Goal: Task Accomplishment & Management: Complete application form

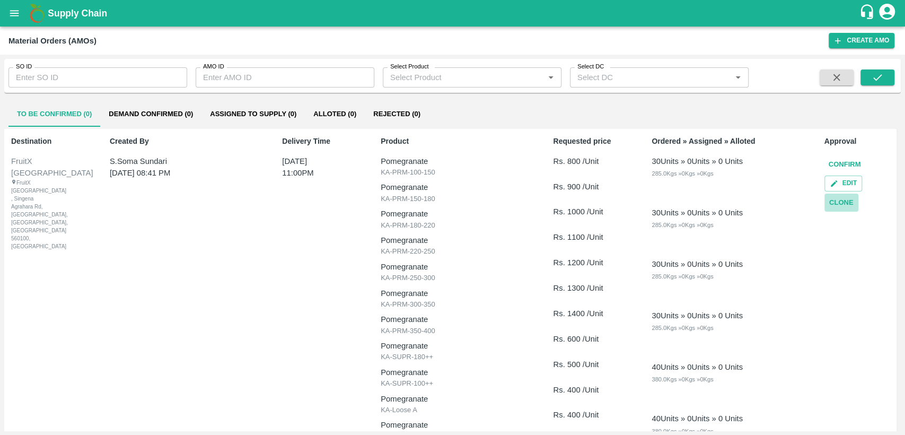
click at [828, 203] on button "Clone" at bounding box center [842, 203] width 34 height 19
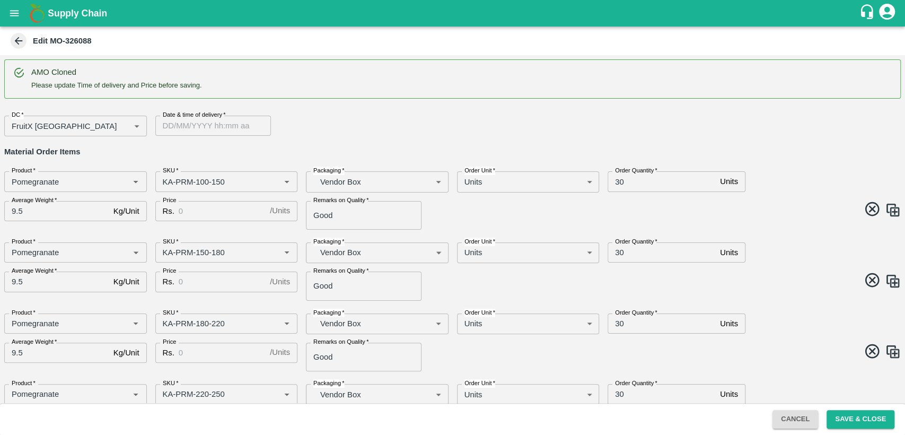
type input "DD/MM/YYYY hh:mm aa"
click at [213, 126] on input "DD/MM/YYYY hh:mm aa" at bounding box center [209, 126] width 108 height 20
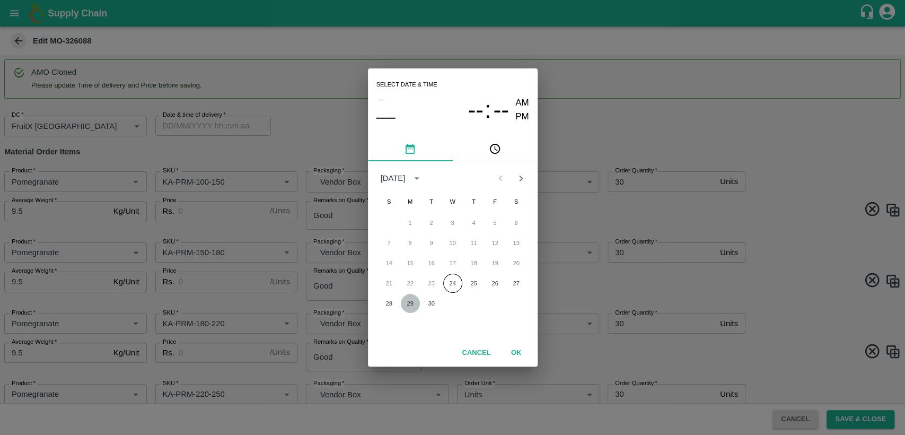
click at [407, 306] on button "29" at bounding box center [410, 303] width 19 height 19
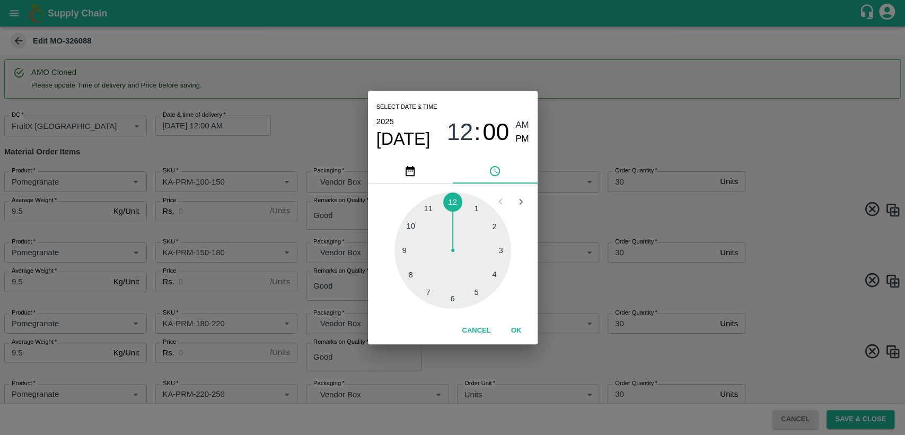
click at [423, 209] on div at bounding box center [453, 250] width 117 height 117
click at [526, 140] on span "PM" at bounding box center [523, 139] width 14 height 14
type input "[DATE] 11:00 PM"
click at [520, 329] on button "OK" at bounding box center [517, 330] width 34 height 19
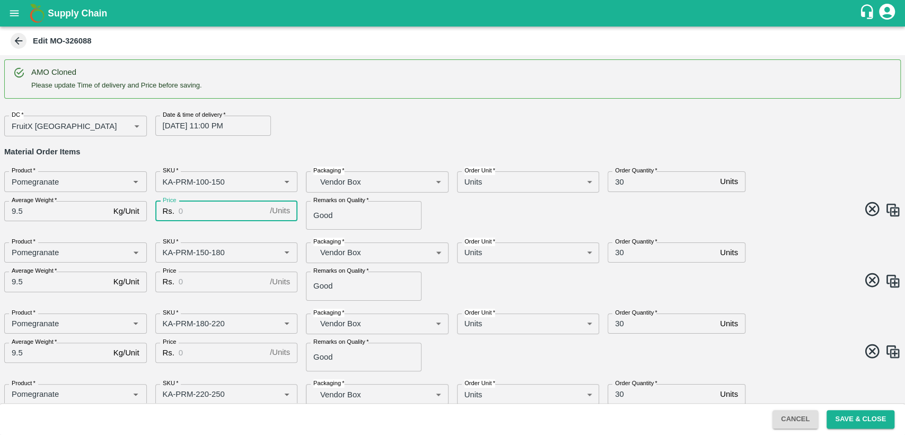
click at [231, 207] on input "Price" at bounding box center [222, 211] width 87 height 20
type input "6"
type input "800"
click at [615, 179] on input "30" at bounding box center [662, 181] width 108 height 20
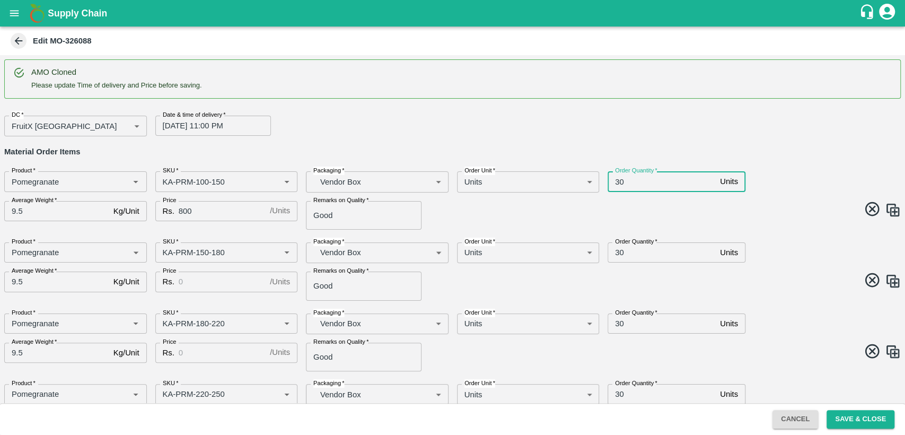
click at [615, 179] on input "30" at bounding box center [662, 181] width 108 height 20
type input "40"
click at [618, 248] on input "30" at bounding box center [662, 252] width 108 height 20
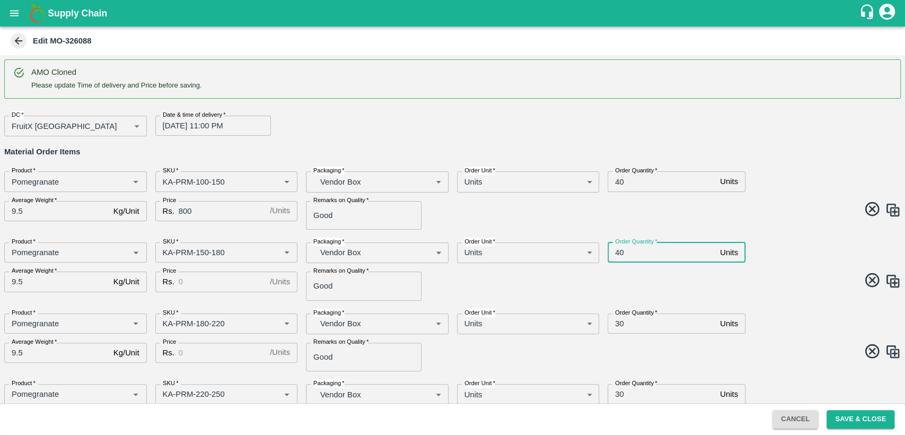
type input "40"
click at [207, 282] on input "Price" at bounding box center [222, 282] width 87 height 20
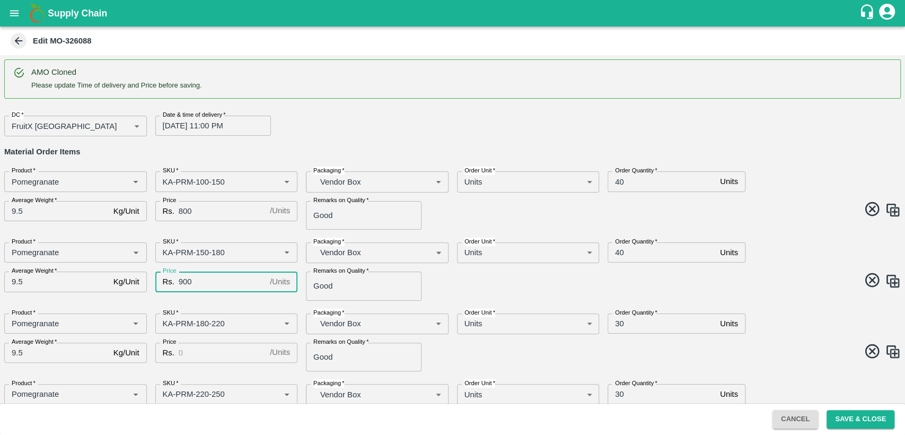
type input "900"
click at [204, 357] on input "Price" at bounding box center [222, 353] width 87 height 20
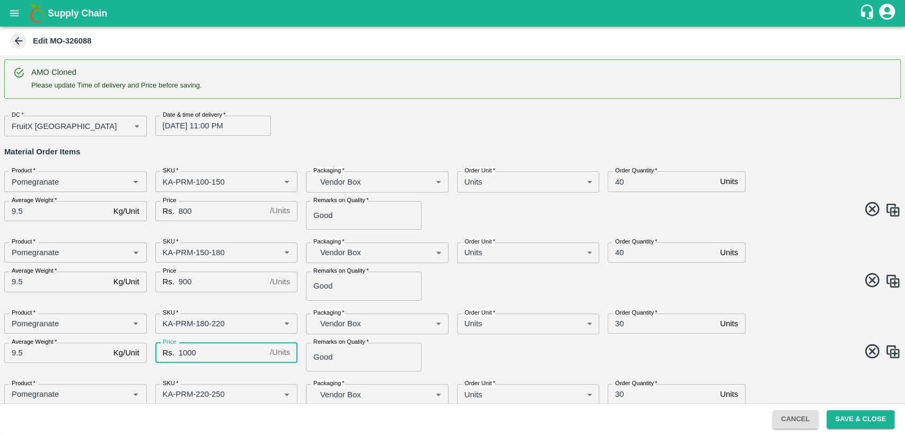
type input "1000"
click at [450, 350] on span at bounding box center [675, 353] width 453 height 21
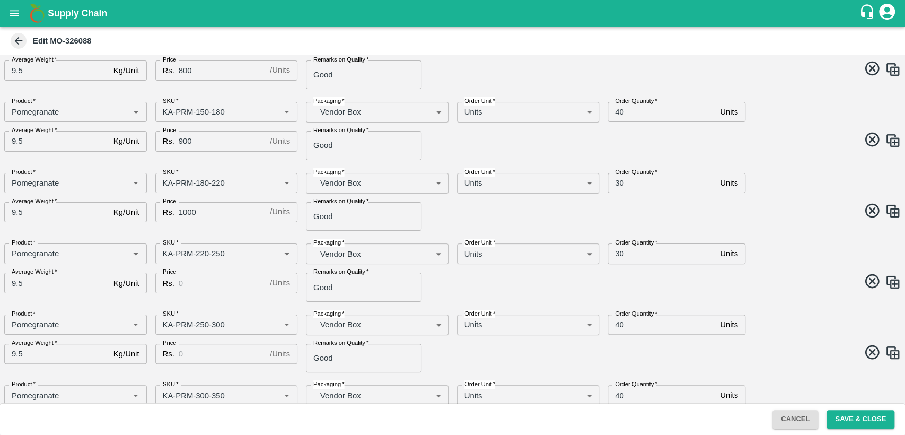
scroll to position [141, 0]
click at [202, 277] on input "Price" at bounding box center [222, 282] width 87 height 20
type input "1100"
click at [211, 356] on input "Price" at bounding box center [222, 353] width 87 height 20
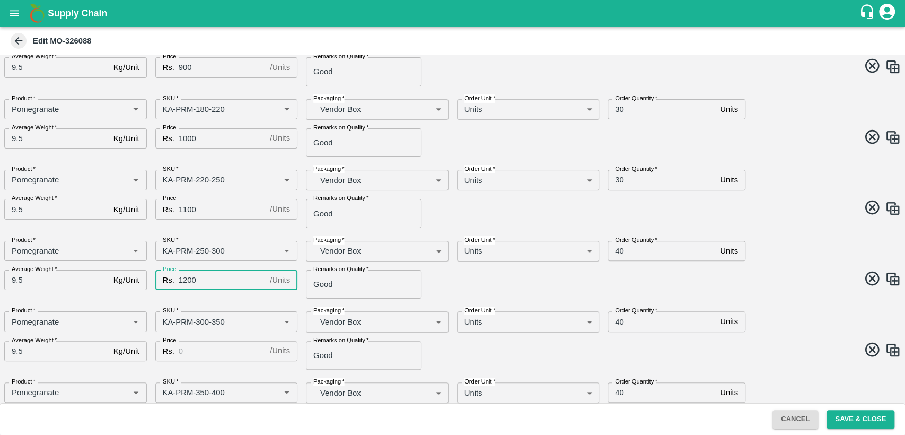
scroll to position [215, 0]
type input "1200"
click at [197, 347] on input "Price" at bounding box center [222, 351] width 87 height 20
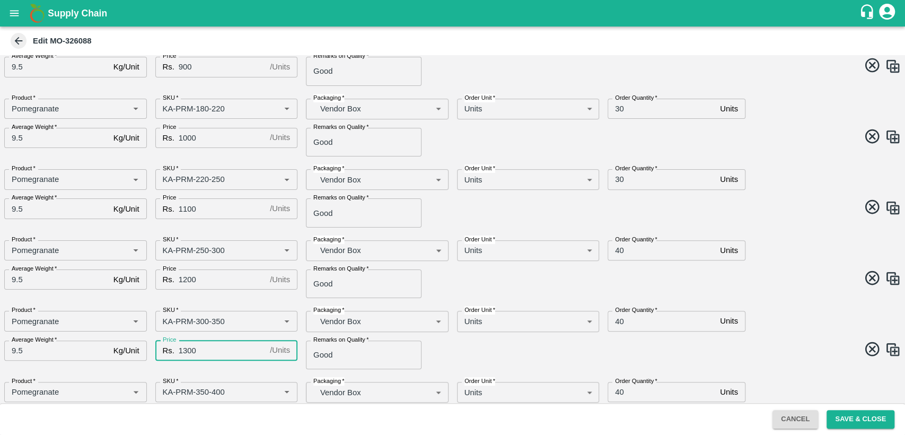
type input "1300"
click at [452, 344] on span at bounding box center [675, 351] width 453 height 21
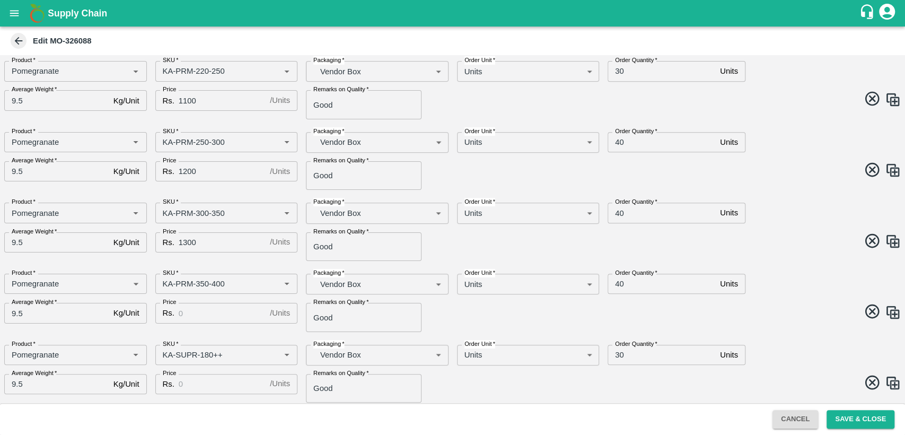
scroll to position [325, 0]
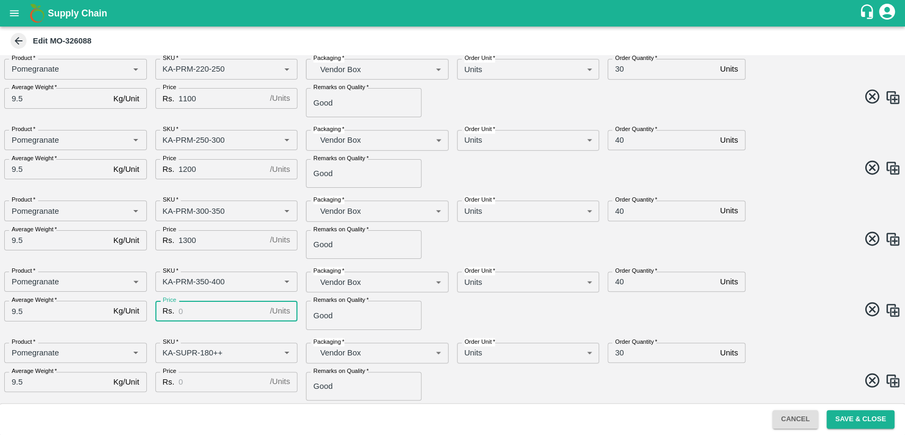
click at [225, 305] on input "Price" at bounding box center [222, 311] width 87 height 20
type input "1400"
click at [227, 381] on input "Price" at bounding box center [222, 382] width 87 height 20
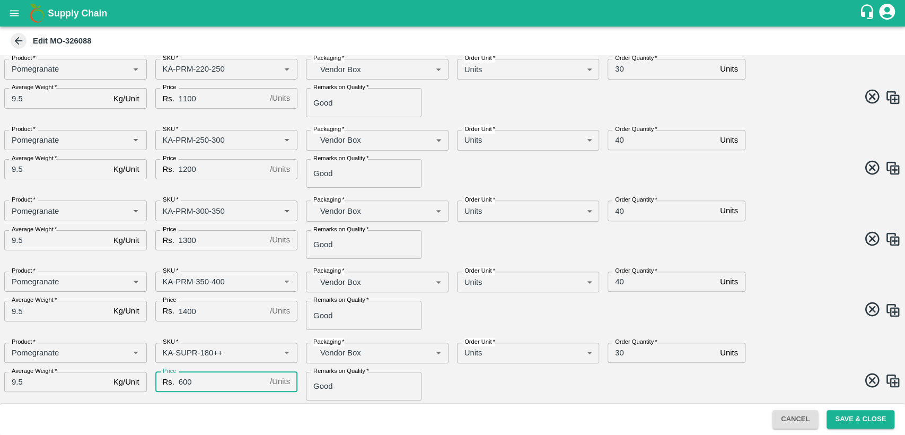
type input "600"
click at [479, 379] on span at bounding box center [675, 382] width 453 height 21
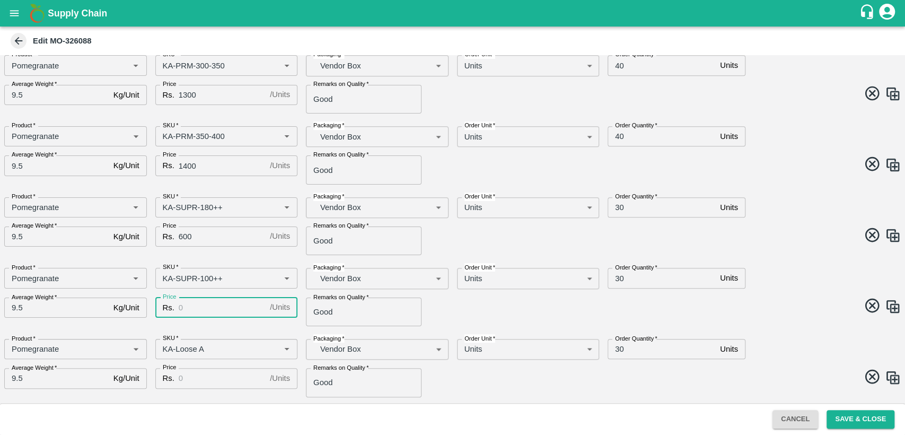
click at [201, 311] on input "Price" at bounding box center [222, 308] width 87 height 20
type input "500"
click at [203, 378] on input "Price" at bounding box center [222, 378] width 87 height 20
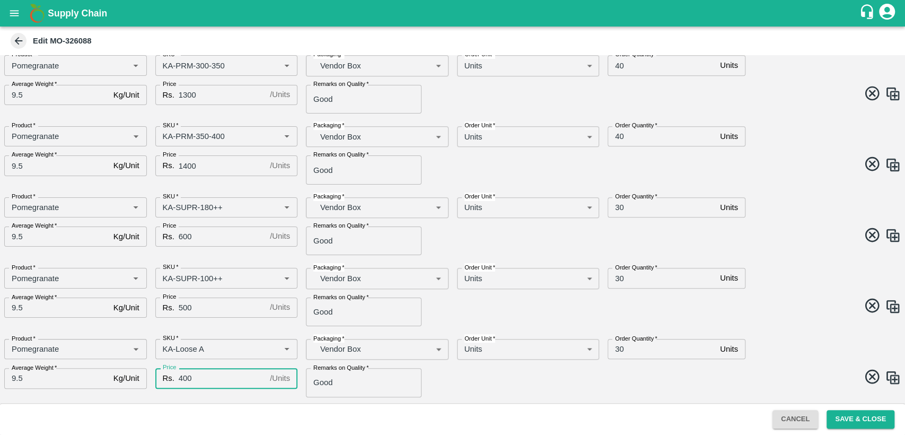
type input "400"
click at [464, 387] on span at bounding box center [675, 378] width 453 height 21
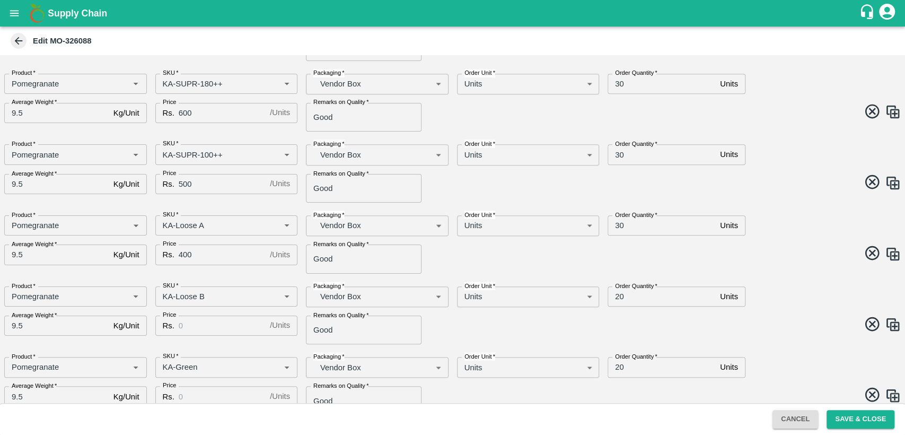
scroll to position [595, 0]
click at [202, 324] on input "Price" at bounding box center [222, 325] width 87 height 20
type input "400"
click at [199, 387] on input "Price" at bounding box center [222, 395] width 87 height 20
type input "400"
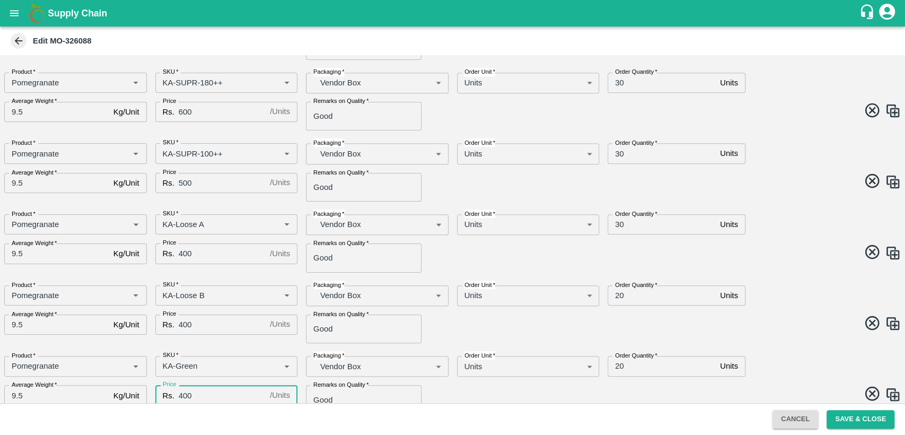
click at [548, 333] on span at bounding box center [675, 325] width 453 height 21
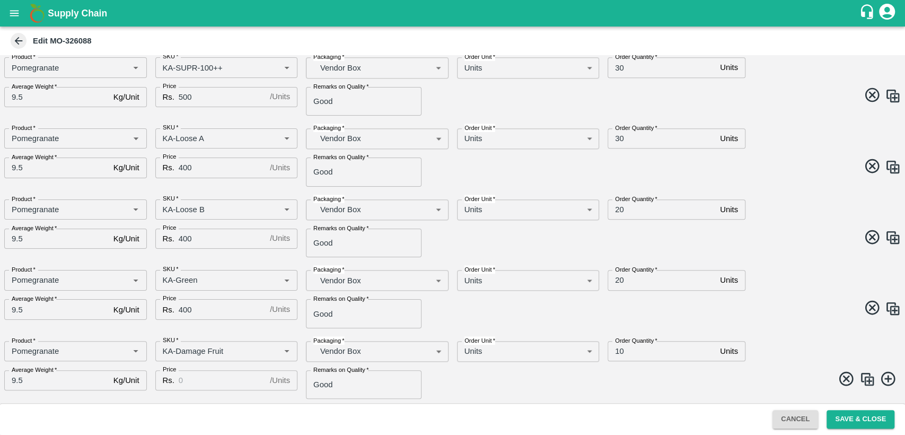
click at [226, 379] on input "Price" at bounding box center [222, 380] width 87 height 20
type input "400"
click at [813, 277] on div "Order Quantity   * 20 Units Order Quantity" at bounding box center [712, 275] width 226 height 29
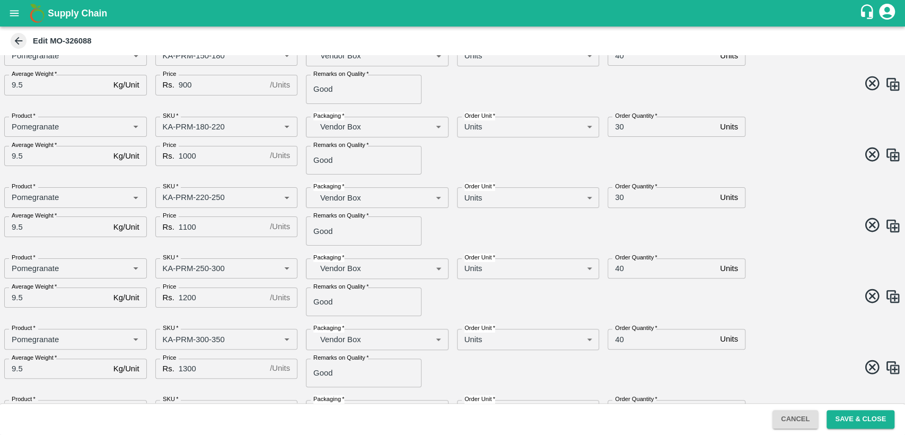
scroll to position [0, 0]
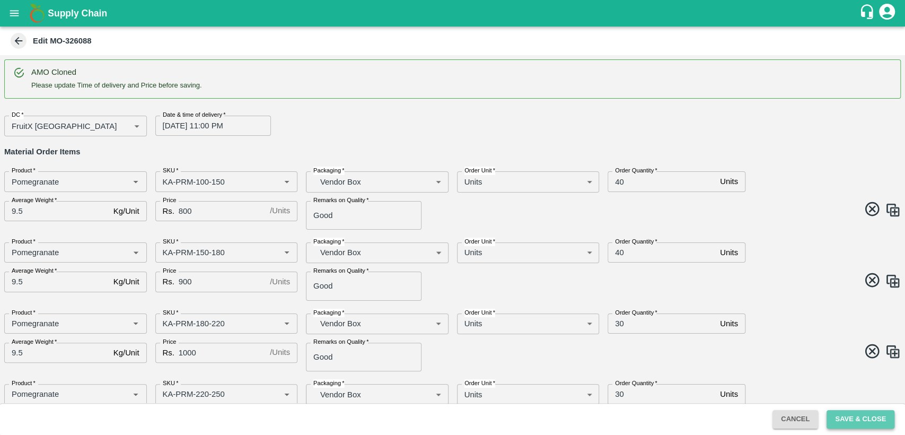
click at [852, 419] on button "Save & Close" at bounding box center [861, 419] width 68 height 19
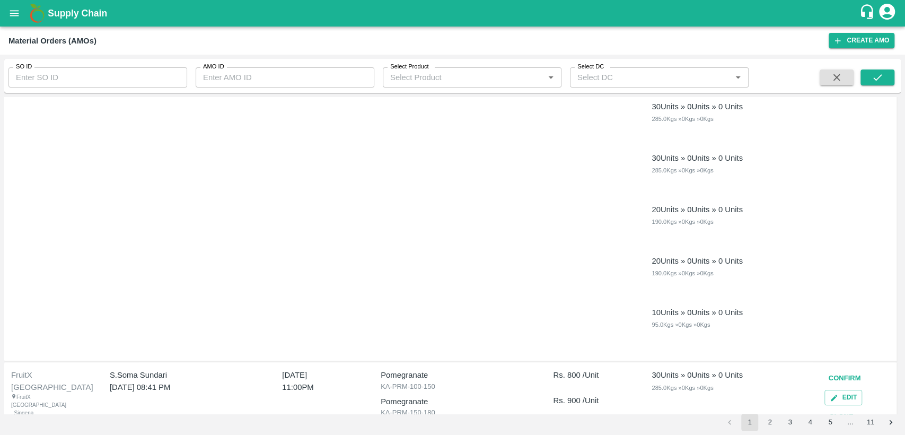
scroll to position [562, 0]
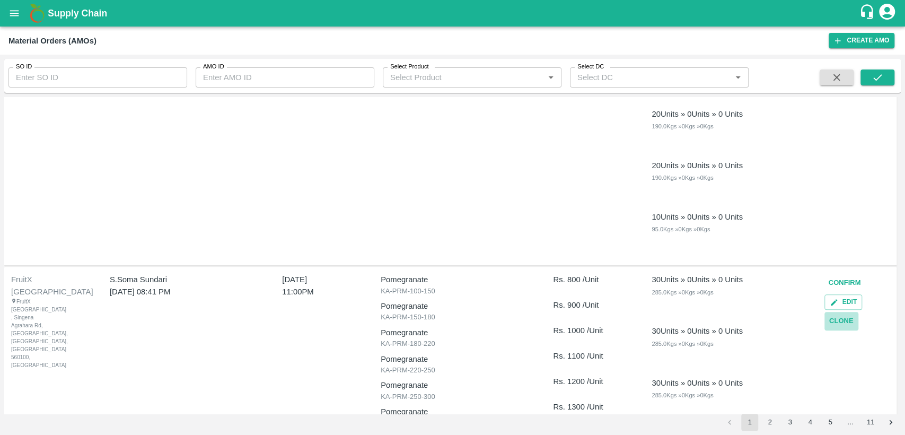
click at [836, 322] on button "Clone" at bounding box center [842, 321] width 34 height 19
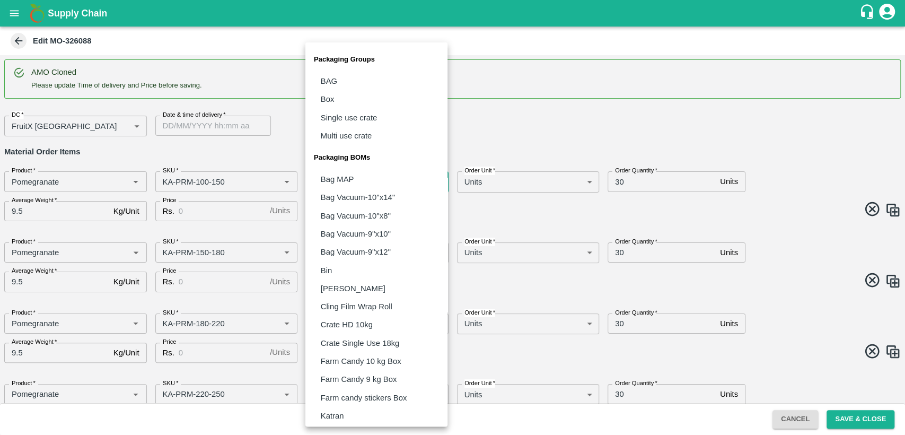
click at [343, 192] on body "Supply Chain Edit MO-326088 AMO Cloned Please update Time of delivery and Price…" at bounding box center [452, 217] width 905 height 435
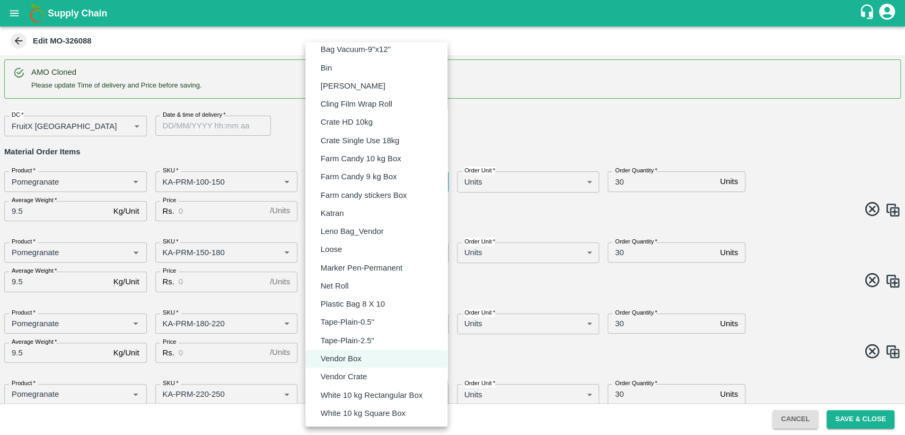
click at [234, 123] on div at bounding box center [452, 217] width 905 height 435
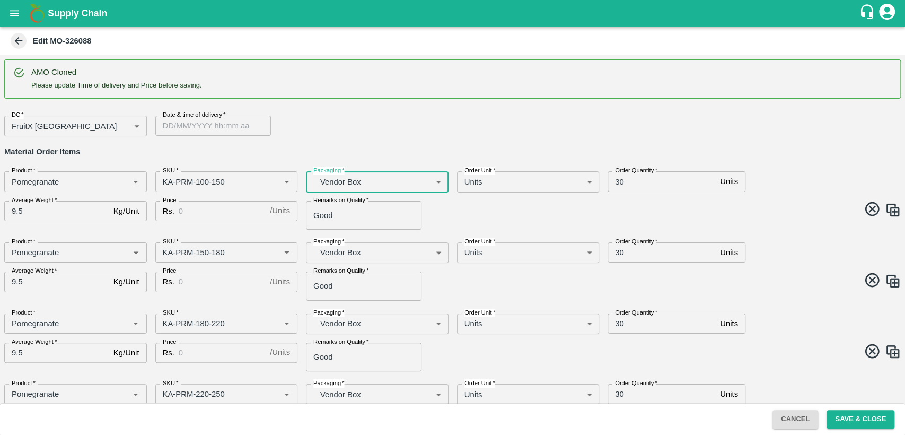
click at [213, 125] on input "Date & time of delivery   *" at bounding box center [209, 126] width 108 height 20
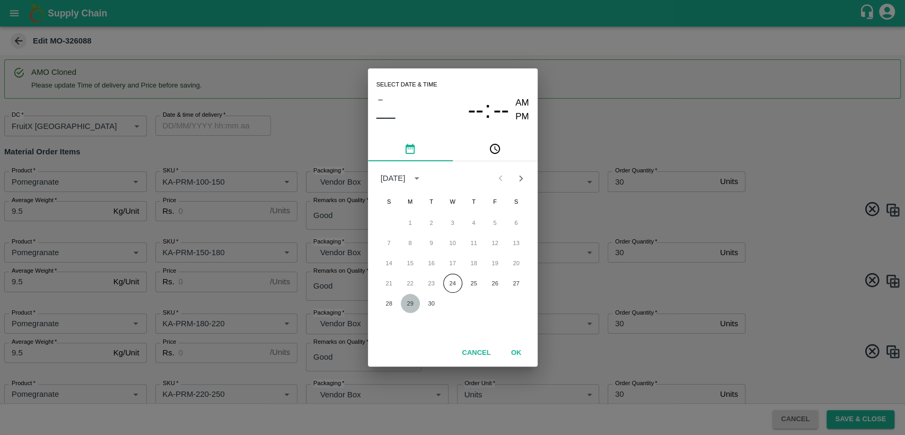
click at [409, 300] on button "29" at bounding box center [410, 303] width 19 height 19
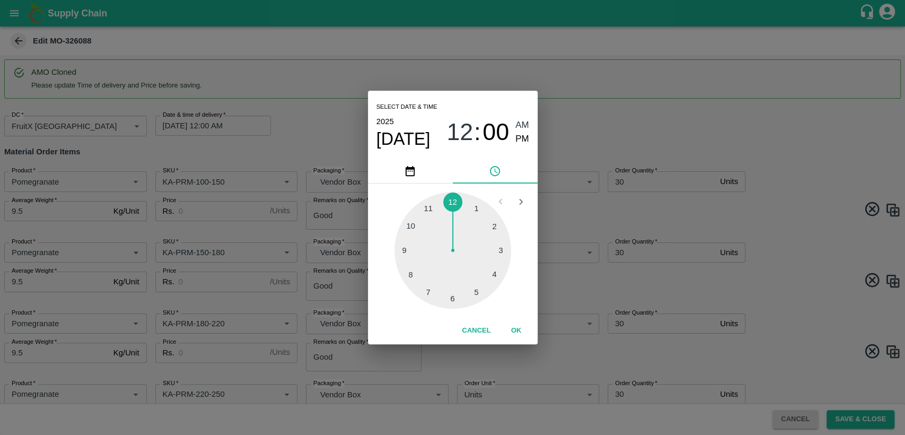
click at [424, 208] on div at bounding box center [453, 250] width 117 height 117
click at [523, 138] on span "PM" at bounding box center [523, 139] width 14 height 14
type input "[DATE] 11:00 PM"
click at [520, 327] on button "OK" at bounding box center [517, 330] width 34 height 19
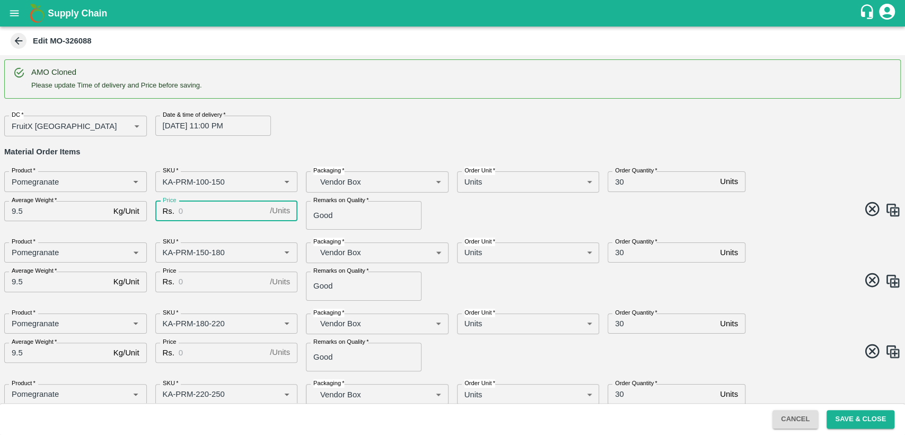
click at [191, 208] on input "Price" at bounding box center [222, 211] width 87 height 20
type input "800"
click at [200, 282] on input "Price" at bounding box center [222, 282] width 87 height 20
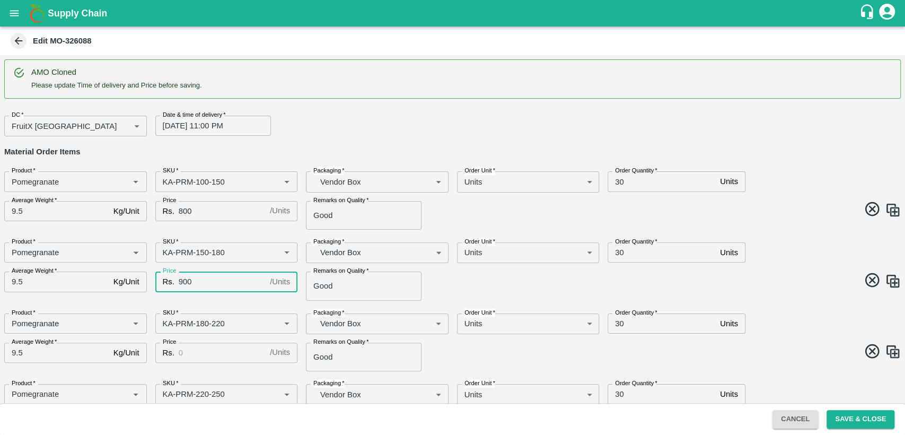
type input "900"
click at [199, 356] on input "Price" at bounding box center [222, 353] width 87 height 20
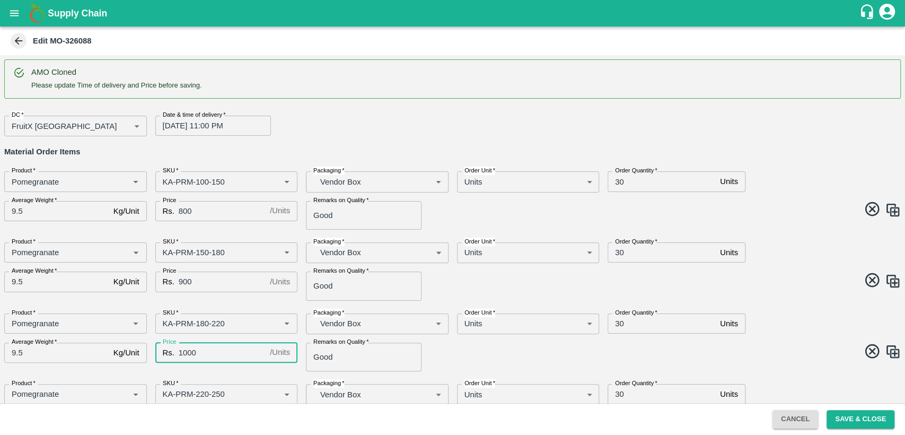
type input "1000"
click at [476, 355] on span at bounding box center [675, 353] width 453 height 21
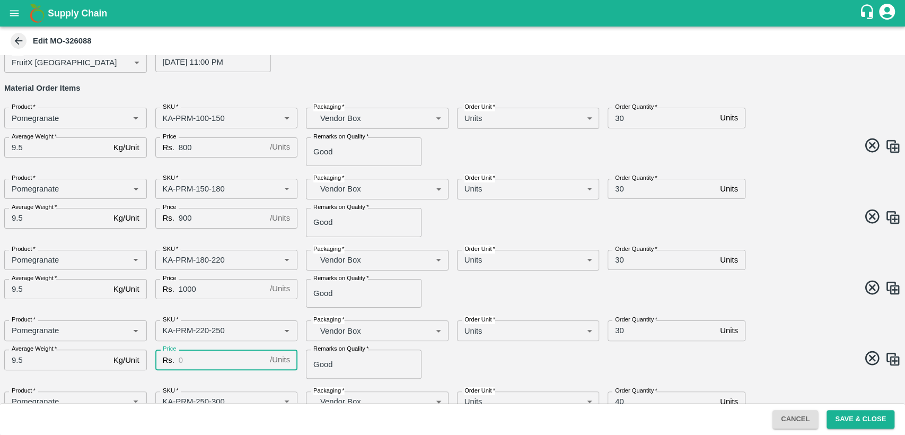
click at [218, 366] on input "Price" at bounding box center [222, 360] width 87 height 20
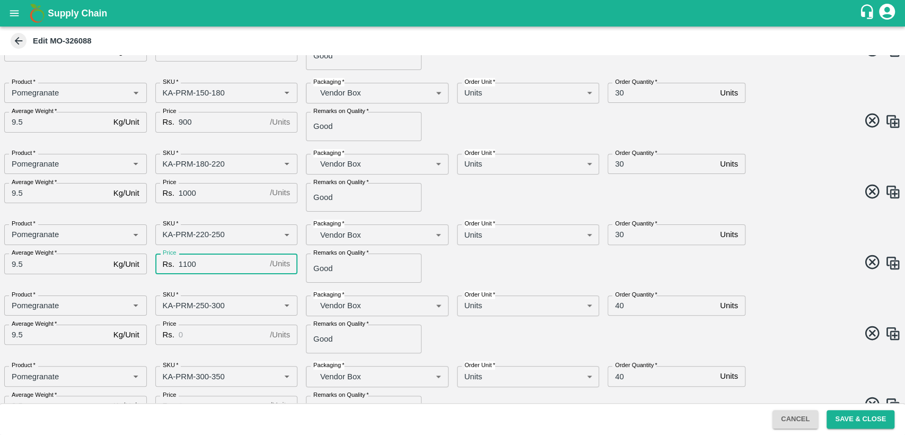
scroll to position [161, 0]
type input "1100"
click at [212, 333] on input "Price" at bounding box center [222, 334] width 87 height 20
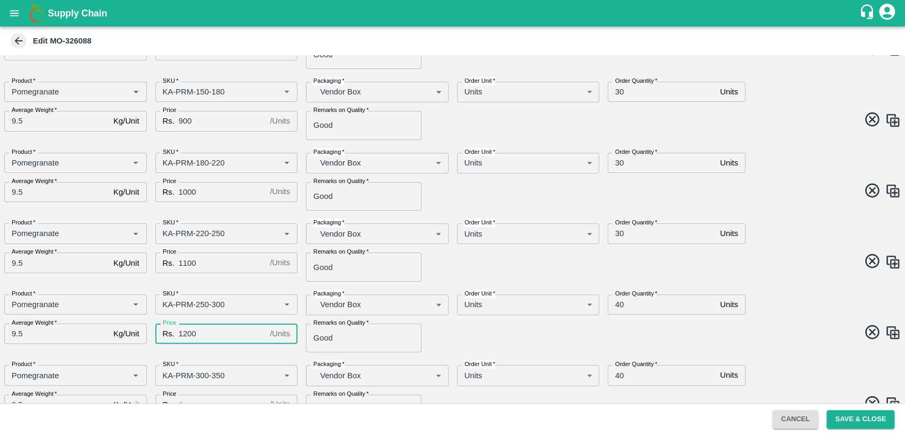
type input "1200"
click at [485, 324] on span at bounding box center [675, 334] width 453 height 21
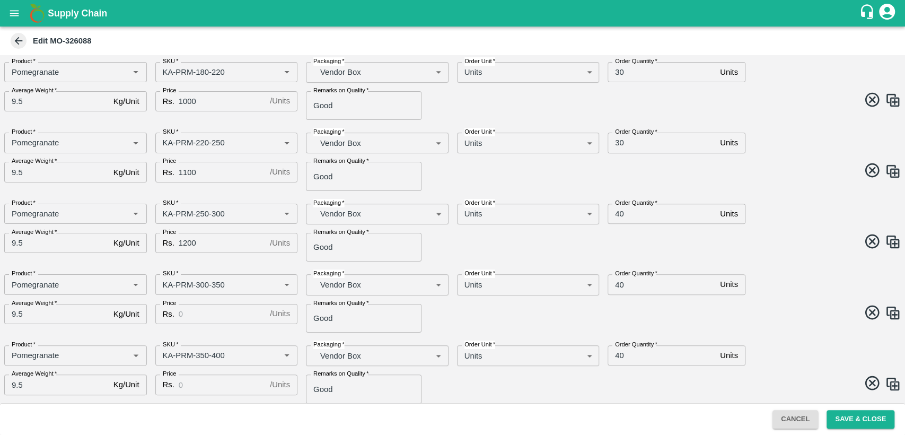
scroll to position [272, 0]
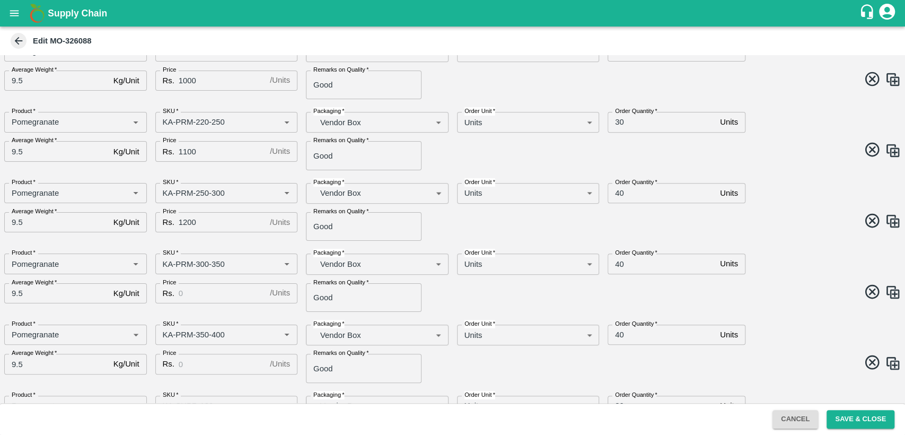
click at [207, 290] on input "Price" at bounding box center [222, 293] width 87 height 20
type input "1300"
click at [199, 366] on input "Price" at bounding box center [222, 364] width 87 height 20
type input "1400"
click at [500, 365] on span at bounding box center [675, 364] width 453 height 21
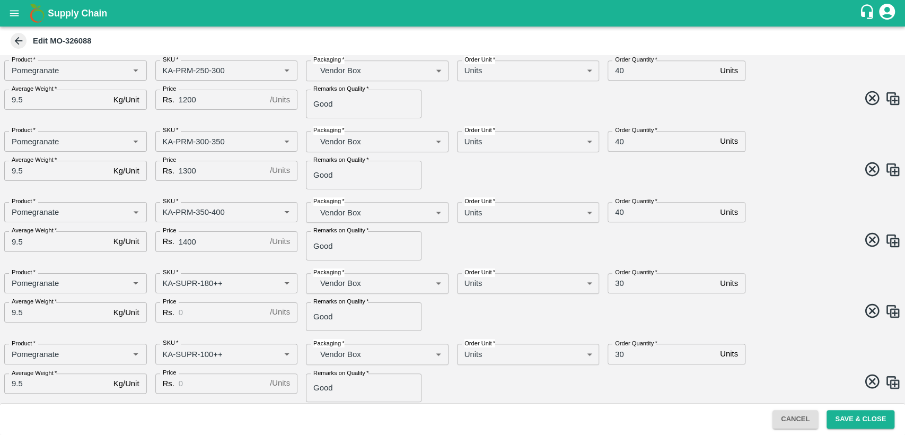
scroll to position [400, 0]
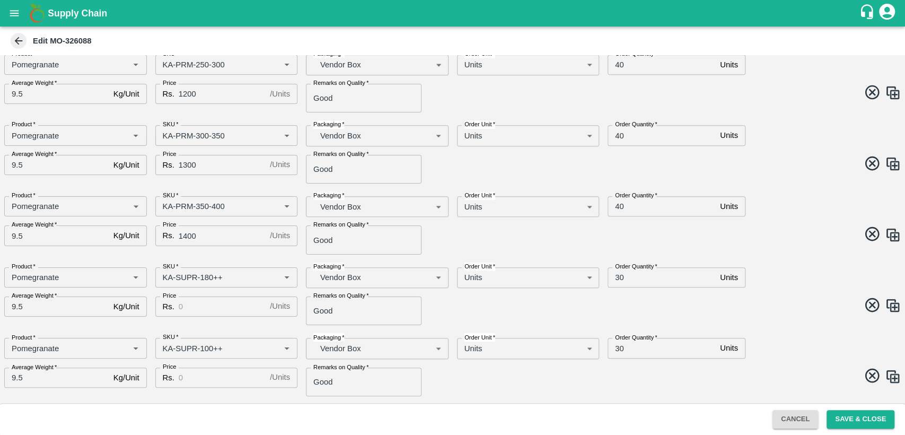
click at [215, 307] on input "Price" at bounding box center [222, 306] width 87 height 20
type input "600"
click at [216, 381] on input "Price" at bounding box center [222, 378] width 87 height 20
type input "500"
click at [529, 383] on span at bounding box center [675, 377] width 453 height 21
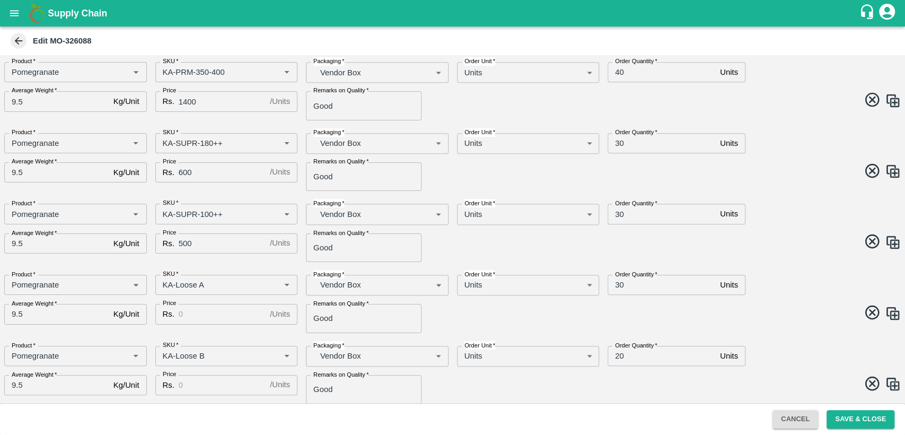
scroll to position [535, 0]
click at [209, 313] on input "Price" at bounding box center [222, 313] width 87 height 20
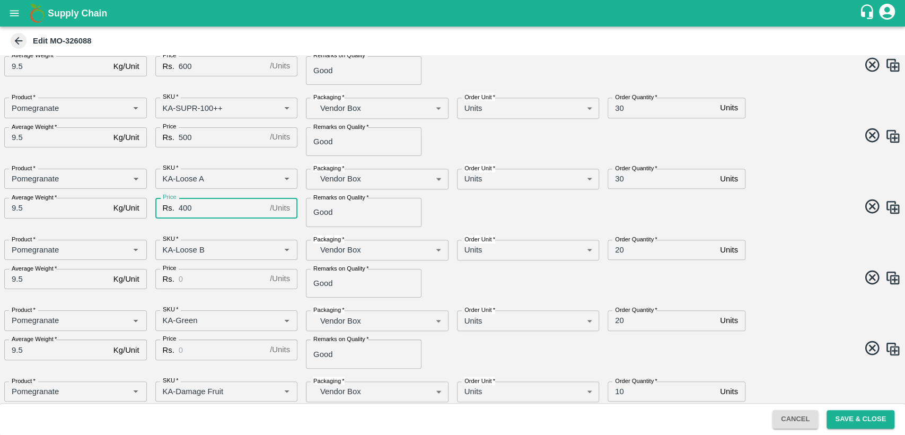
scroll to position [646, 0]
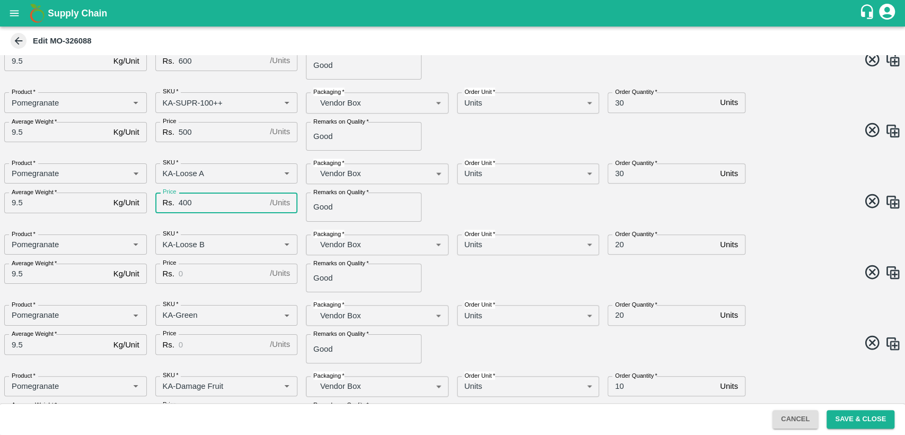
type input "400"
click at [199, 279] on input "Price" at bounding box center [222, 274] width 87 height 20
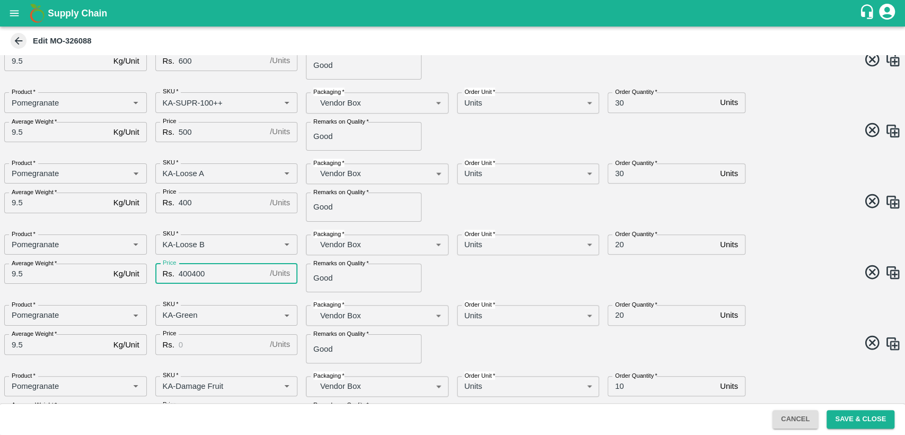
click at [471, 345] on span at bounding box center [675, 344] width 453 height 21
click at [220, 276] on input "400400" at bounding box center [222, 274] width 87 height 20
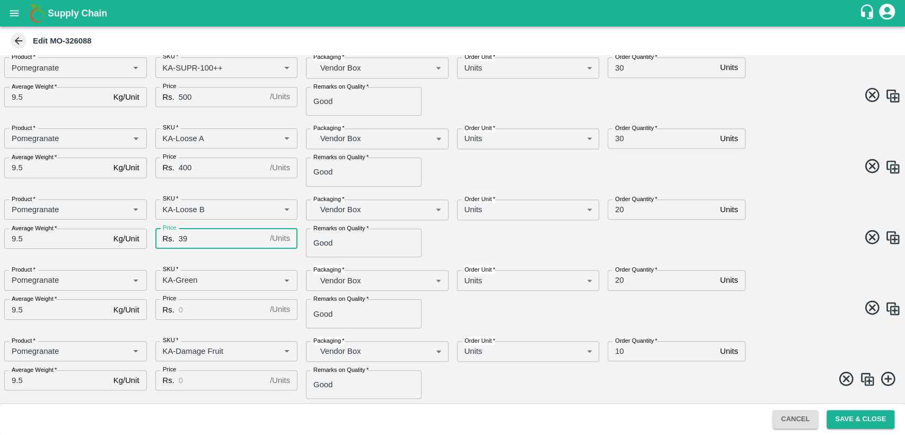
type input "3"
type input "400"
click at [203, 311] on input "Price" at bounding box center [222, 309] width 87 height 20
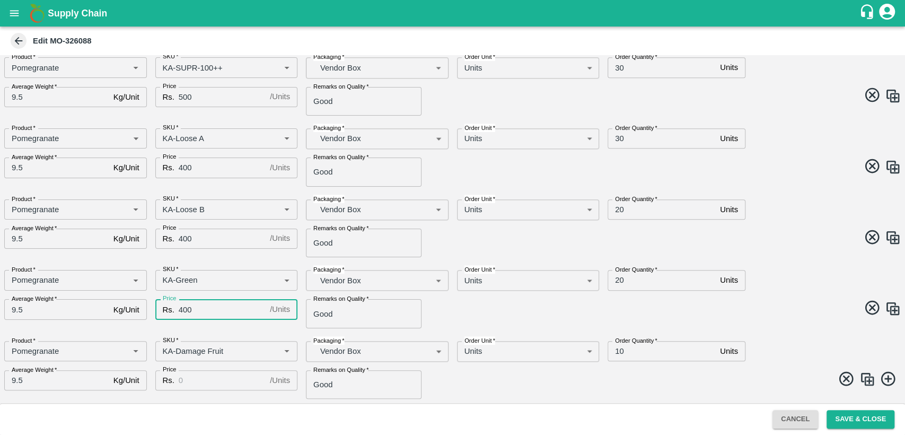
type input "400"
click at [217, 379] on input "Price" at bounding box center [222, 380] width 87 height 20
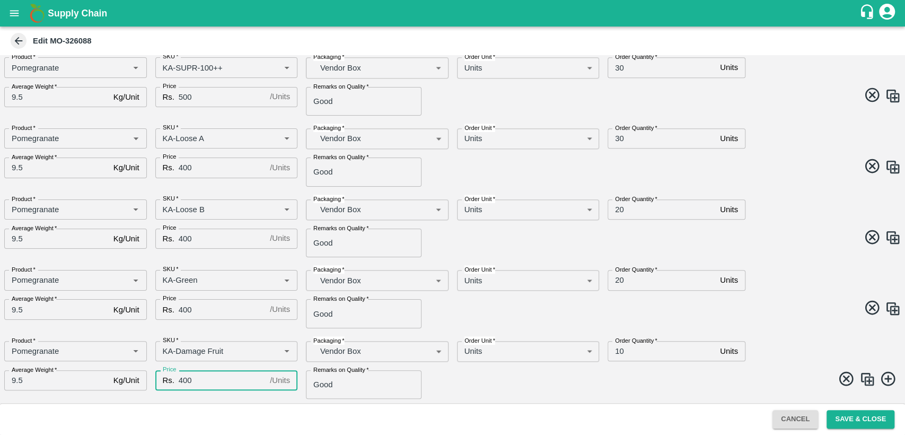
type input "400"
click at [517, 372] on span at bounding box center [675, 380] width 453 height 21
click at [814, 121] on div "Order Quantity   * 30 Units Order Quantity" at bounding box center [712, 134] width 226 height 29
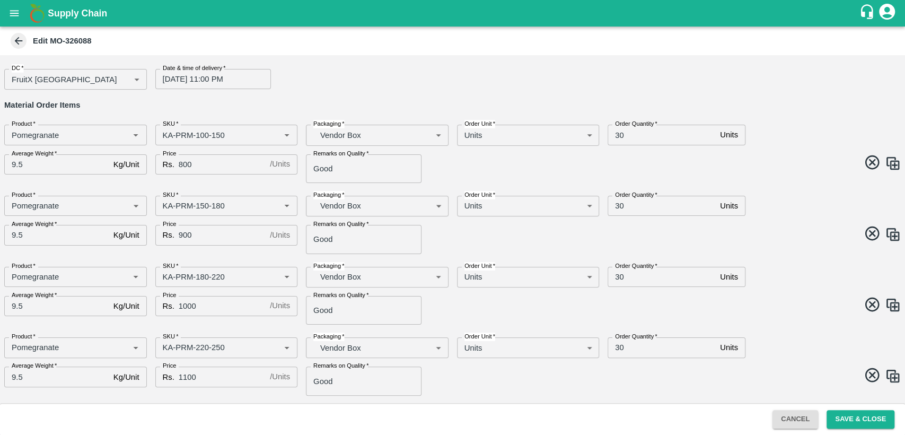
scroll to position [0, 0]
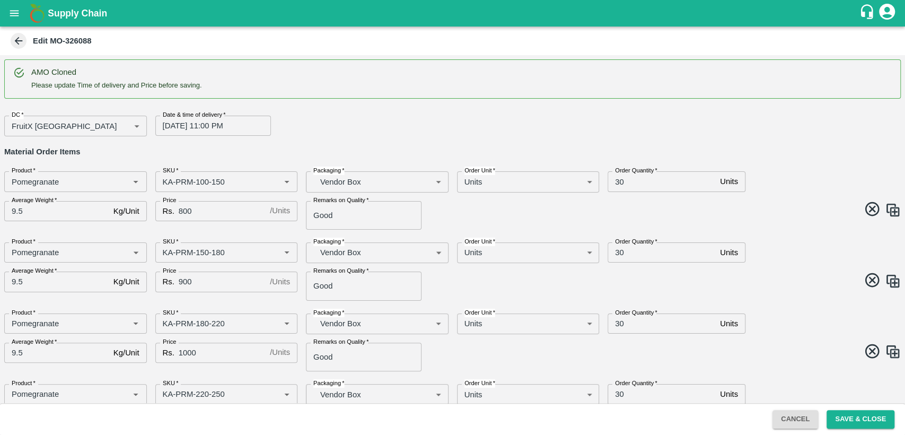
click at [611, 182] on input "30" at bounding box center [662, 181] width 108 height 20
type input "130"
click at [613, 249] on input "30" at bounding box center [662, 252] width 108 height 20
type input "130"
click at [618, 324] on input "30" at bounding box center [662, 323] width 108 height 20
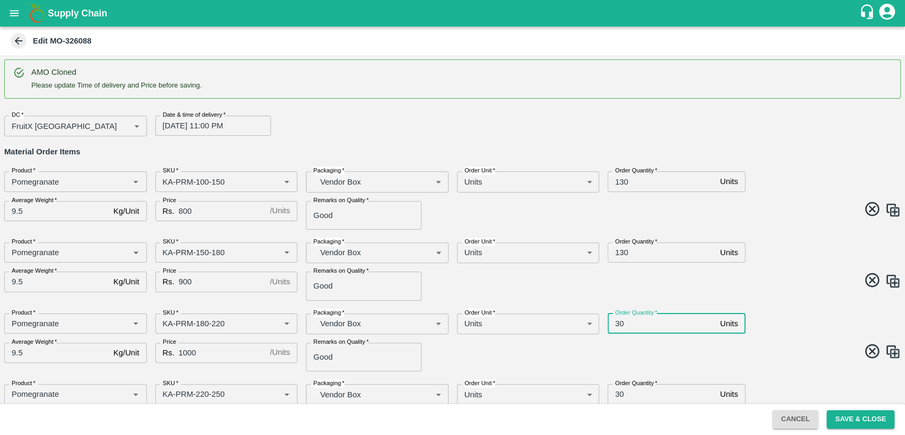
click at [618, 324] on input "30" at bounding box center [662, 323] width 108 height 20
type input "60"
click at [772, 286] on span at bounding box center [675, 282] width 453 height 21
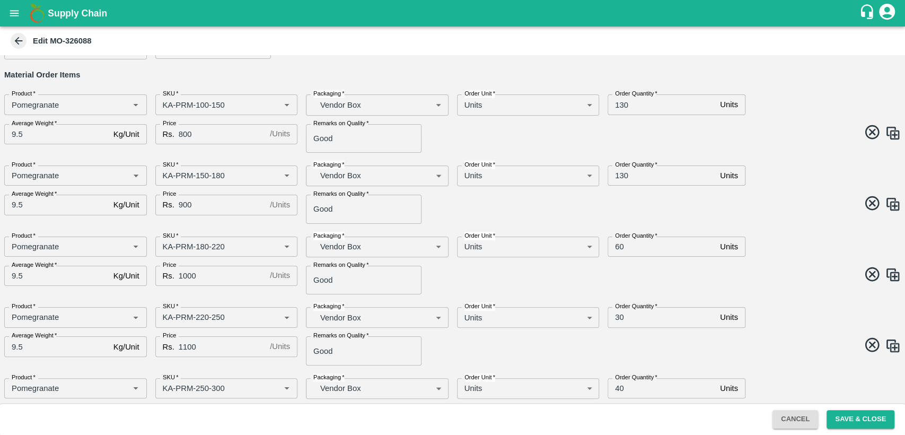
scroll to position [77, 0]
click at [616, 317] on input "30" at bounding box center [662, 317] width 108 height 20
type input "60"
click at [730, 341] on span at bounding box center [675, 346] width 453 height 21
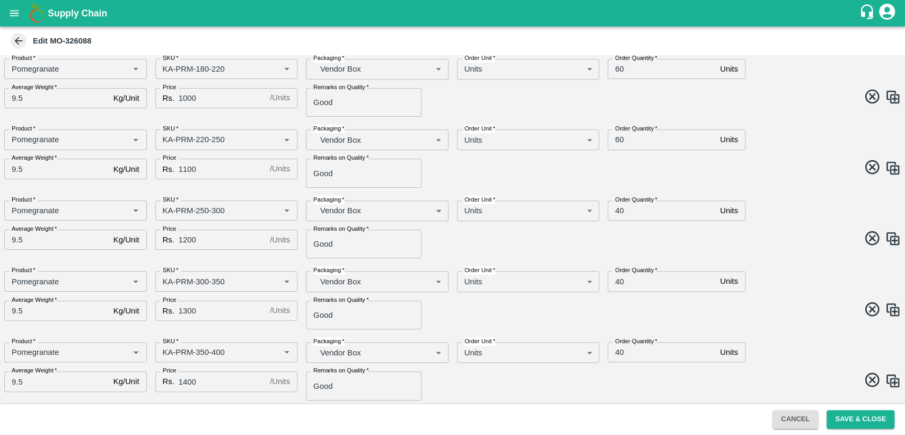
scroll to position [256, 0]
click at [619, 353] on input "40" at bounding box center [662, 351] width 108 height 20
click at [618, 277] on input "40" at bounding box center [662, 279] width 108 height 20
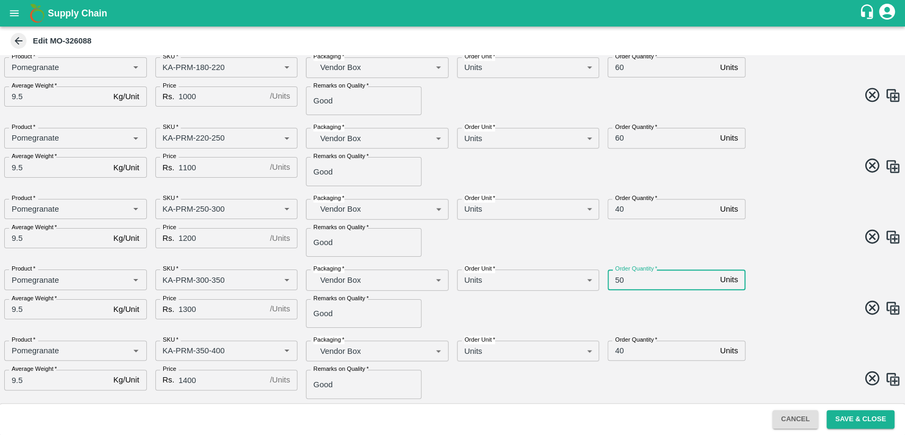
type input "50"
click at [808, 313] on span at bounding box center [675, 309] width 453 height 21
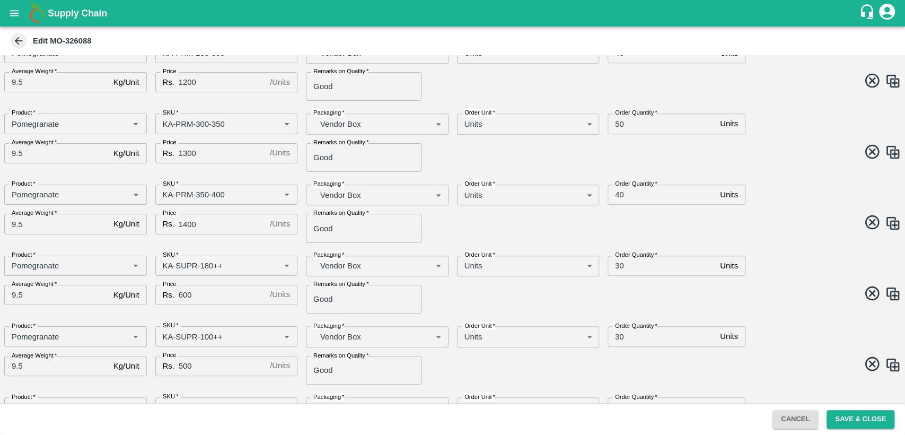
scroll to position [413, 0]
click at [615, 337] on input "30" at bounding box center [662, 336] width 108 height 20
click at [738, 304] on span at bounding box center [675, 294] width 453 height 21
click at [616, 336] on input "30" at bounding box center [662, 336] width 108 height 20
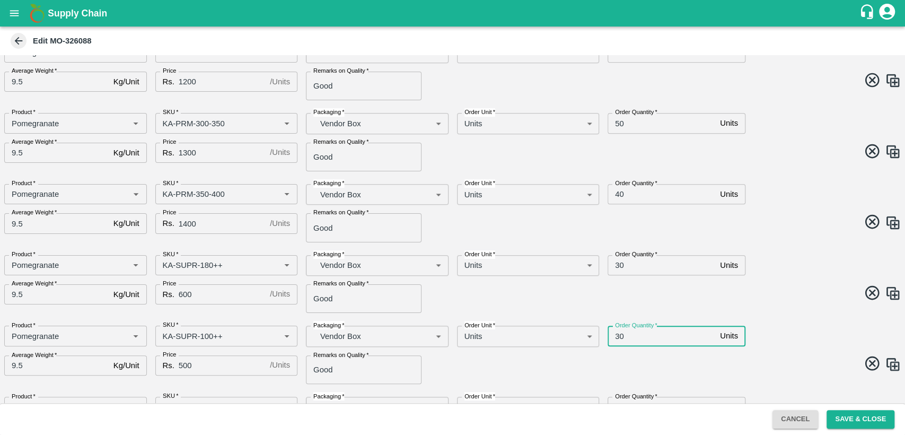
click at [616, 336] on input "30" at bounding box center [662, 336] width 108 height 20
click at [616, 336] on input "20" at bounding box center [662, 336] width 108 height 20
type input "20"
click at [765, 286] on span at bounding box center [675, 294] width 453 height 21
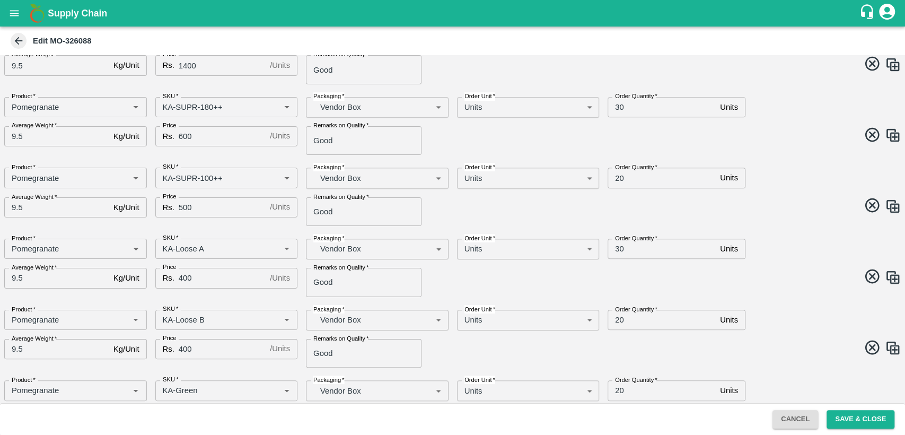
scroll to position [588, 0]
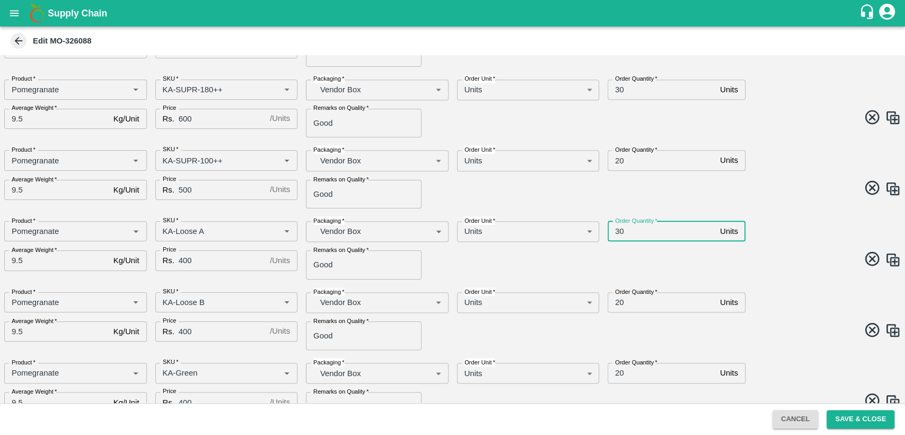
click at [618, 230] on input "30" at bounding box center [662, 231] width 108 height 20
type input "10"
drag, startPoint x: 618, startPoint y: 298, endPoint x: 636, endPoint y: 285, distance: 22.5
click at [636, 285] on div "Order Quantity   * 20 Units Order Quantity" at bounding box center [712, 298] width 226 height 29
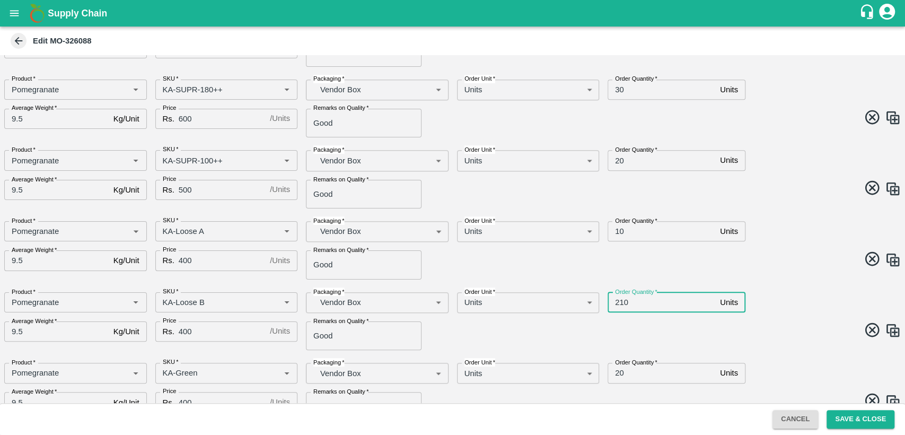
click at [619, 302] on input "210" at bounding box center [662, 302] width 108 height 20
type input "10"
click at [617, 376] on input "20" at bounding box center [662, 373] width 108 height 20
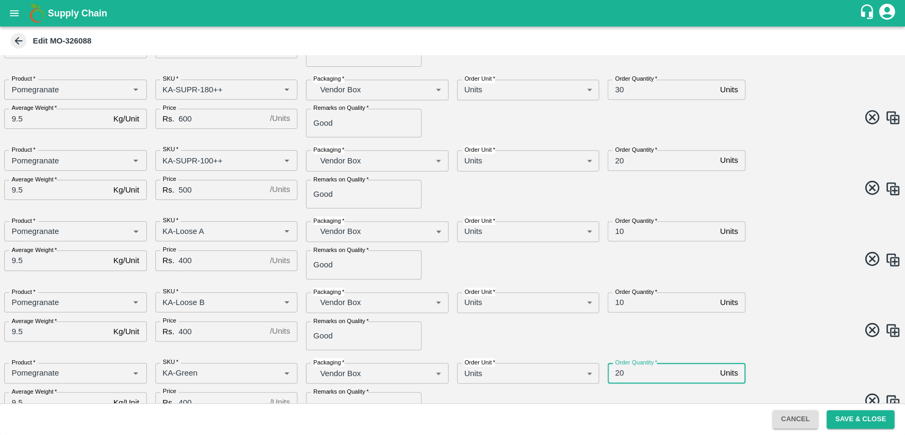
click at [617, 376] on input "20" at bounding box center [662, 373] width 108 height 20
type input "10"
click at [768, 342] on div "Product   * Product   * SKU   * SKU   * Packaging   * Vendor Box BOM/276 Packag…" at bounding box center [448, 317] width 905 height 67
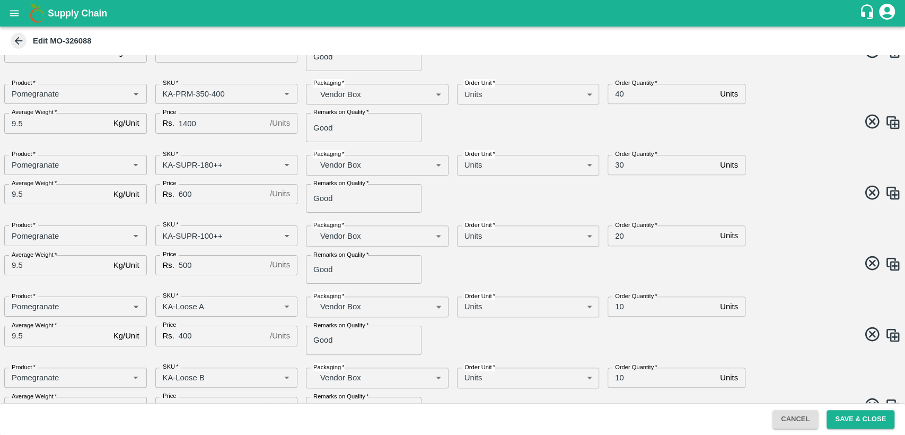
scroll to position [479, 0]
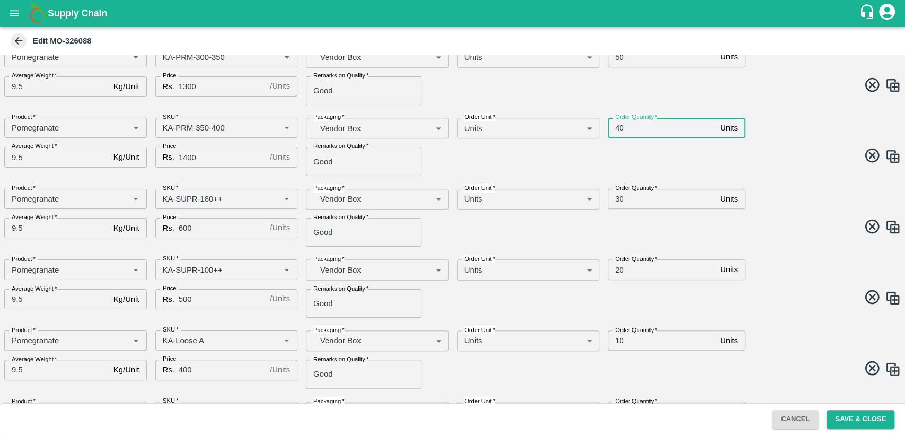
click at [617, 129] on input "40" at bounding box center [662, 128] width 108 height 20
type input "30"
click at [808, 188] on div "Order Quantity   * 30 Units Order Quantity" at bounding box center [712, 194] width 226 height 29
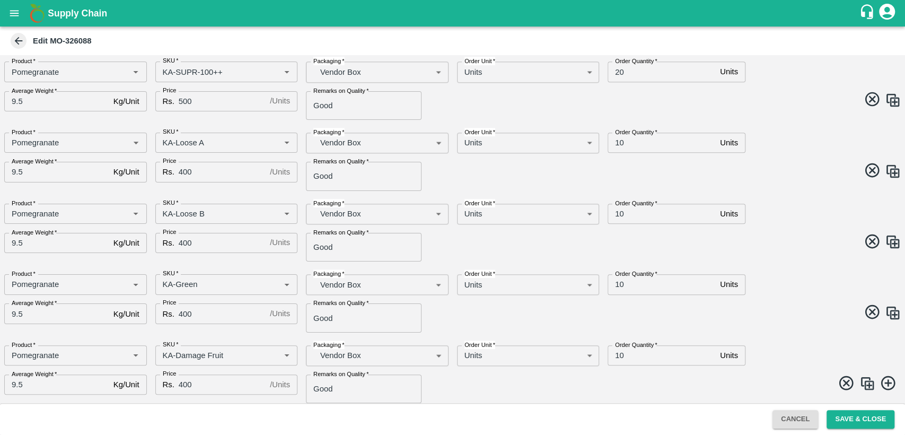
scroll to position [681, 0]
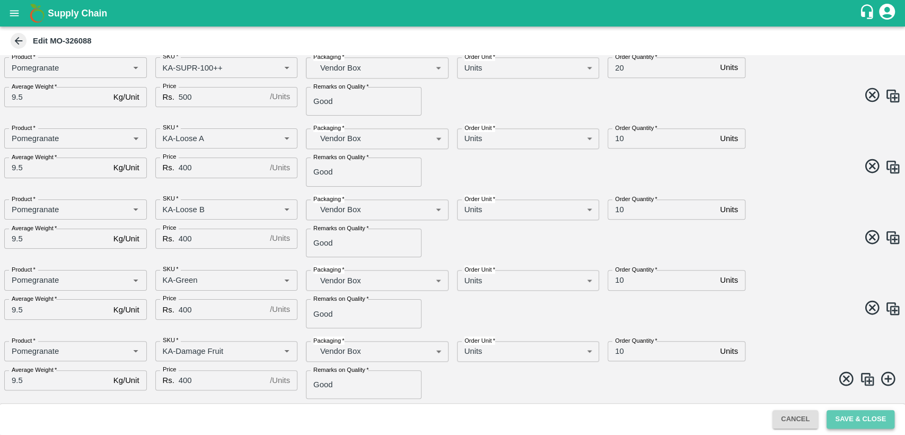
click at [861, 420] on button "Save & Close" at bounding box center [861, 419] width 68 height 19
